Goal: Information Seeking & Learning: Learn about a topic

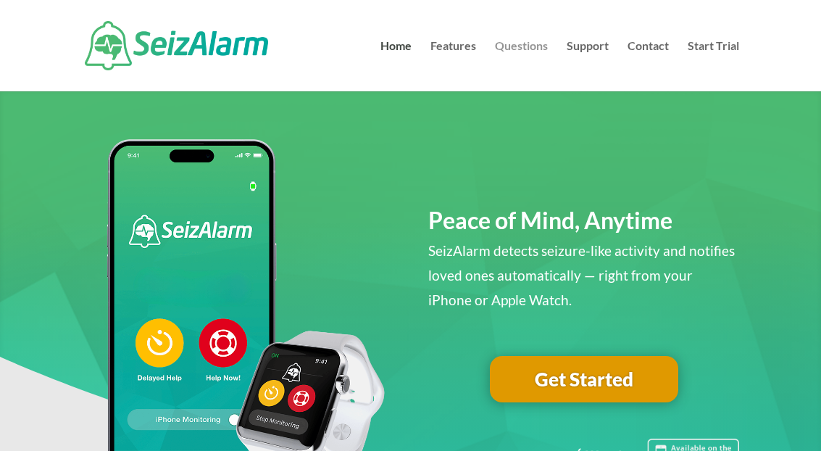
click at [522, 41] on link "Questions" at bounding box center [521, 66] width 53 height 51
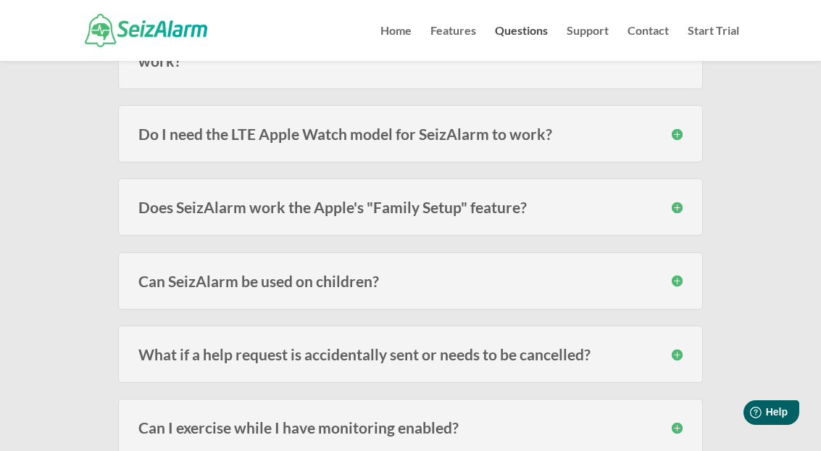
scroll to position [561, 0]
click at [674, 209] on h3 "Does SeizAlarm work the Apple's "Family Setup" feature?" at bounding box center [409, 206] width 543 height 15
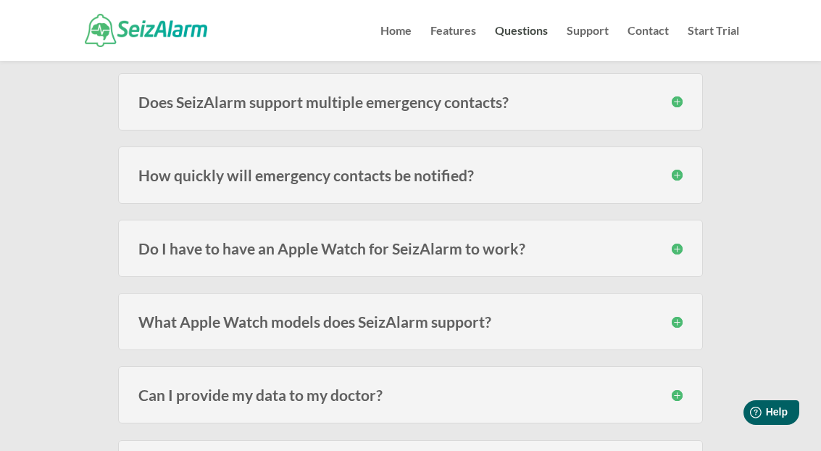
scroll to position [1035, 0]
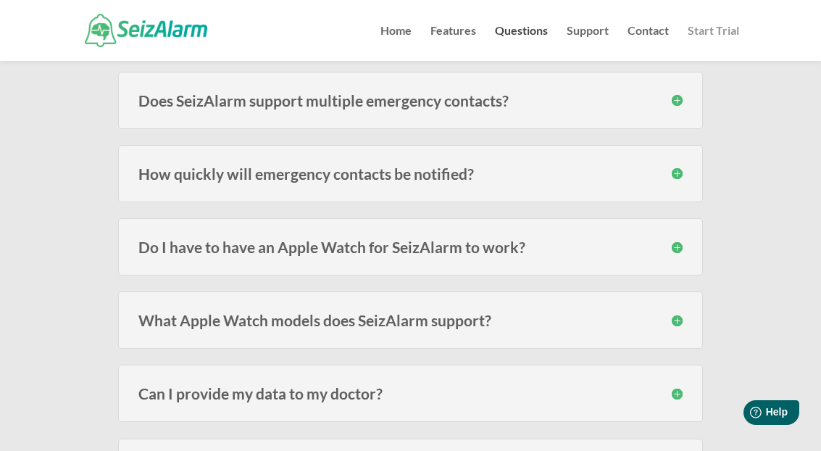
click at [722, 33] on link "Start Trial" at bounding box center [713, 43] width 51 height 36
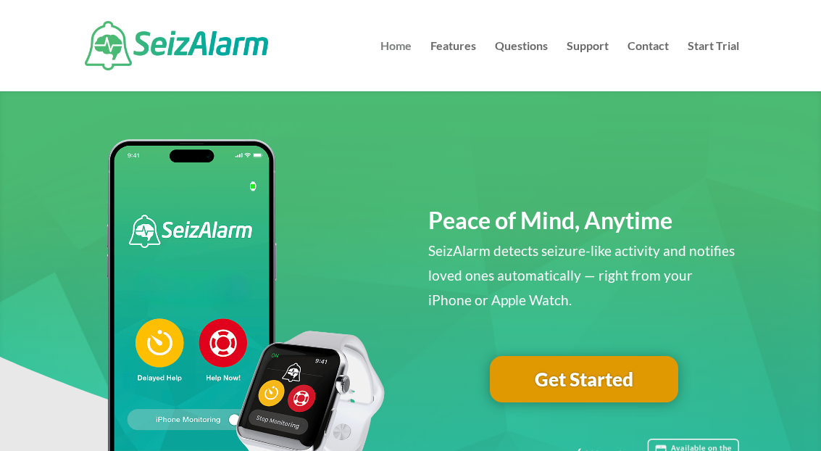
click at [407, 49] on link "Home" at bounding box center [395, 66] width 31 height 51
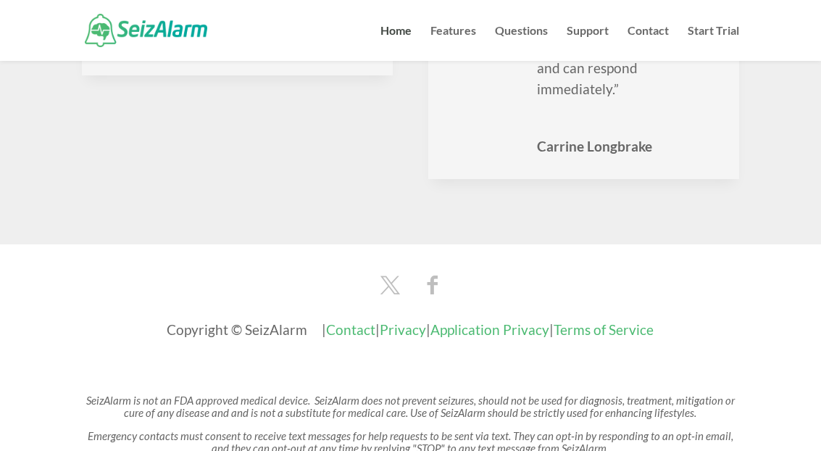
scroll to position [2326, 0]
